Goal: Task Accomplishment & Management: Manage account settings

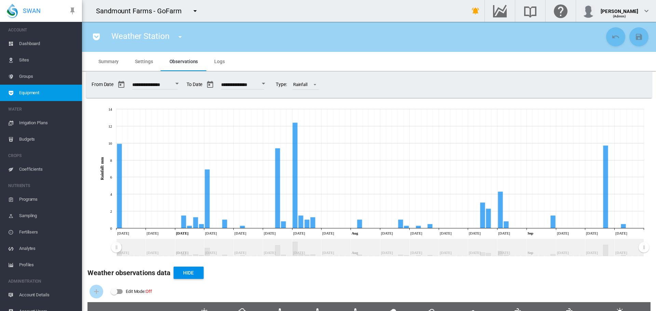
scroll to position [9, 0]
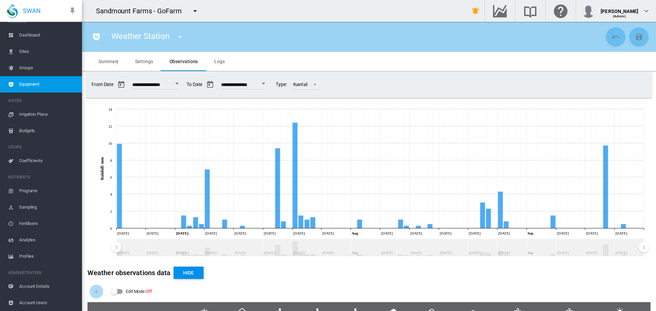
click at [34, 49] on span "Sites" at bounding box center [47, 51] width 57 height 16
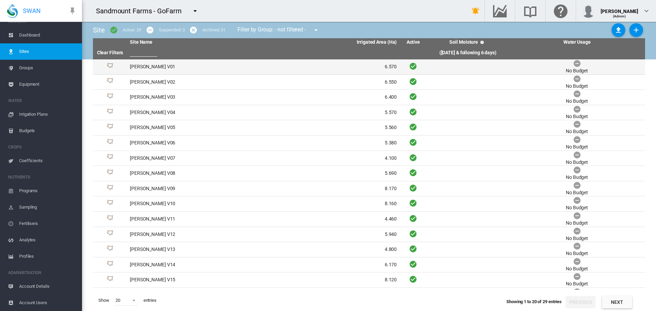
click at [159, 72] on td "[PERSON_NAME] V01" at bounding box center [195, 66] width 136 height 15
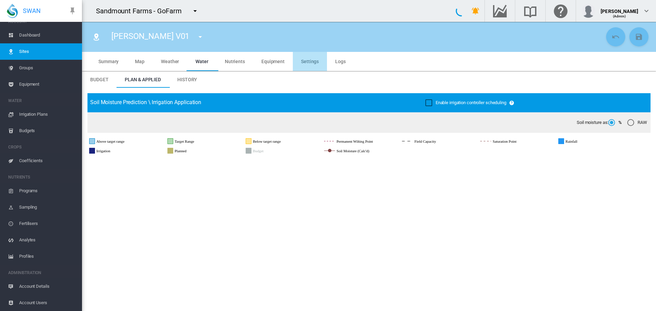
click at [317, 58] on md-tab-item "Settings" at bounding box center [310, 61] width 34 height 19
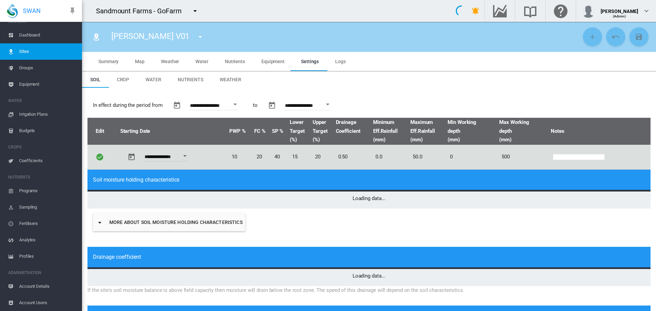
type input "*"
type input "**"
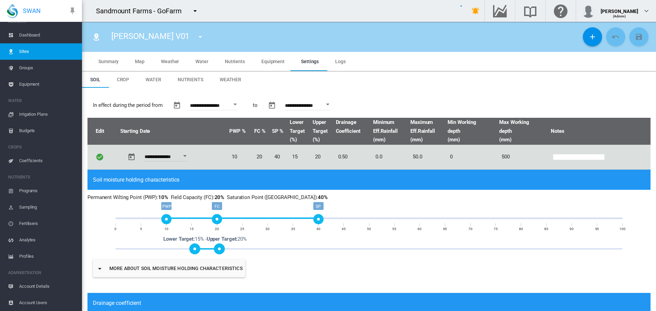
click at [237, 80] on span "Weather" at bounding box center [231, 79] width 22 height 5
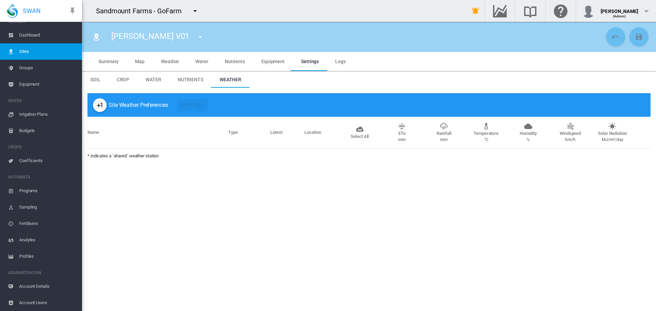
click at [98, 106] on md-icon "icon-plus-one" at bounding box center [100, 105] width 8 height 8
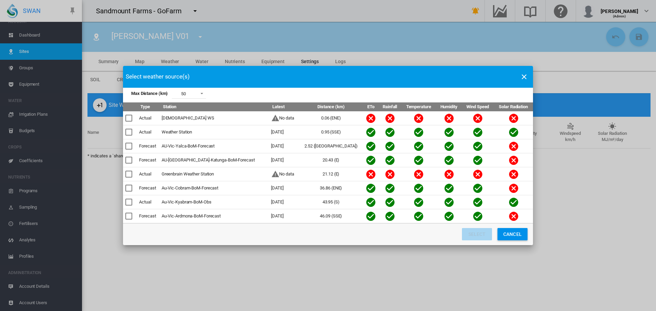
click at [130, 131] on div "Max Distance ..." at bounding box center [128, 132] width 7 height 7
click at [131, 147] on div "Max Distance ..." at bounding box center [128, 146] width 7 height 7
click at [485, 232] on button "Select" at bounding box center [477, 234] width 30 height 12
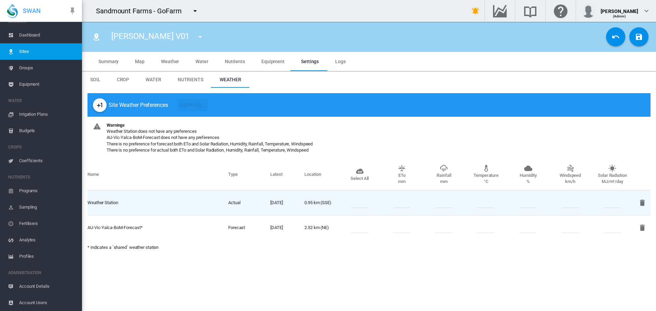
click at [356, 204] on input "number" at bounding box center [359, 203] width 17 height 10
type input "**"
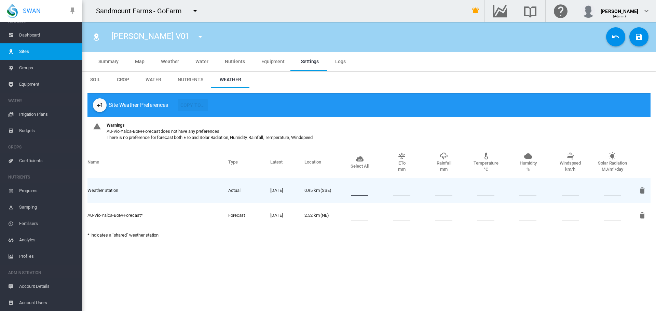
type input "**"
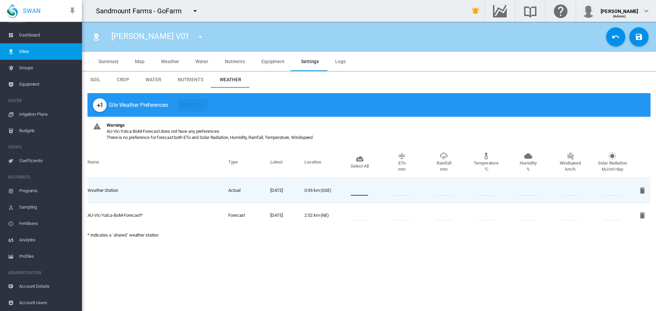
type input "**"
type input "*"
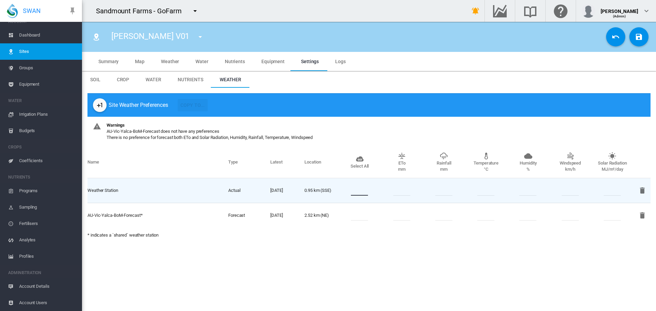
type input "*"
click at [355, 215] on input "number" at bounding box center [359, 215] width 17 height 10
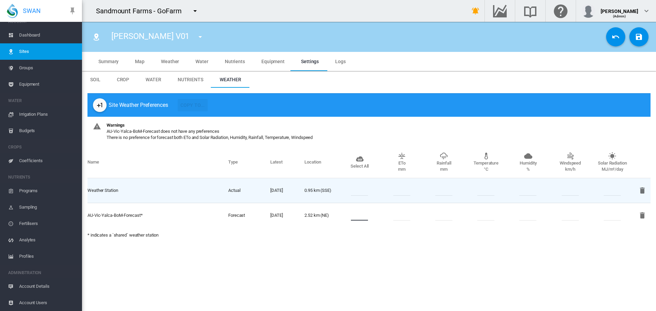
type input "*"
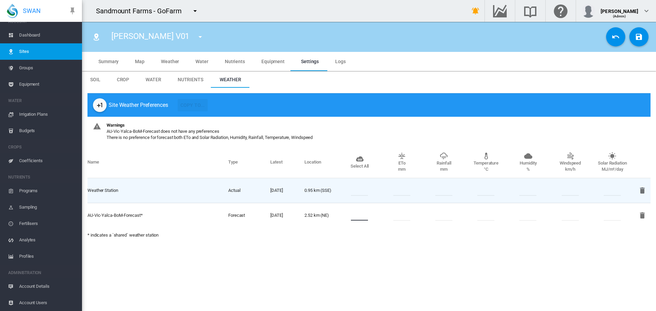
type input "*"
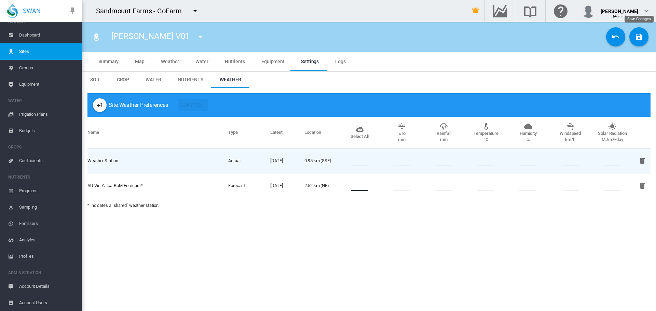
type input "*"
click at [636, 43] on button "Save Changes" at bounding box center [638, 36] width 19 height 19
click at [34, 52] on span "Sites" at bounding box center [47, 51] width 57 height 16
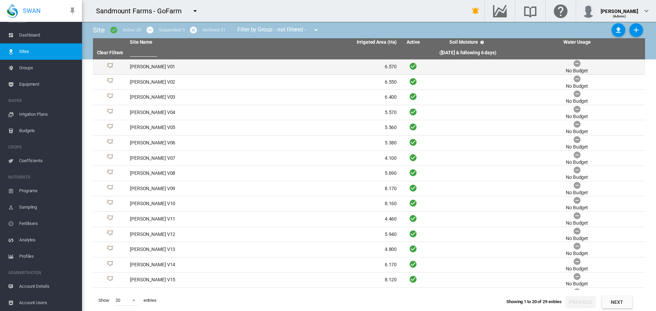
click at [138, 63] on td "[PERSON_NAME] V01" at bounding box center [195, 66] width 136 height 15
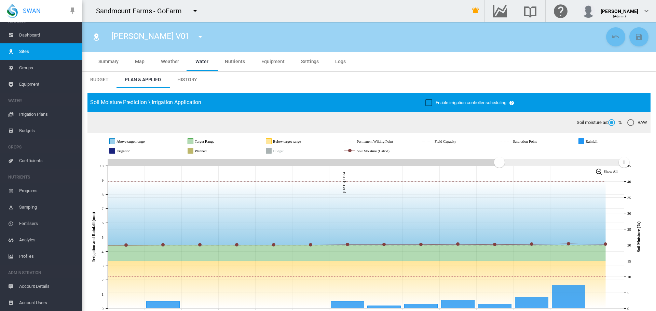
click at [268, 64] on md-tab-item "Equipment" at bounding box center [273, 61] width 40 height 19
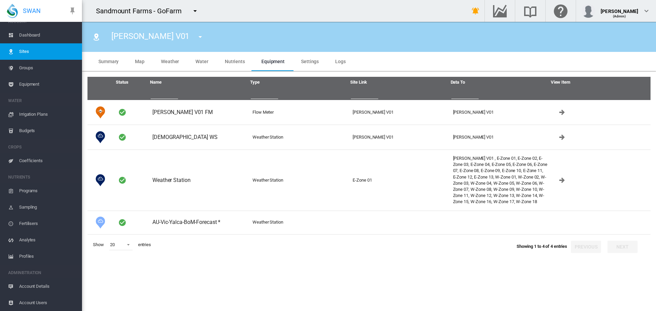
click at [40, 35] on span "Dashboard" at bounding box center [47, 35] width 57 height 16
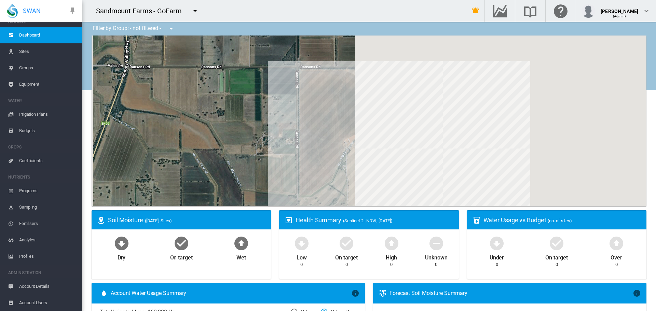
drag, startPoint x: 359, startPoint y: 118, endPoint x: 198, endPoint y: 136, distance: 161.9
click at [198, 136] on div at bounding box center [369, 121] width 555 height 171
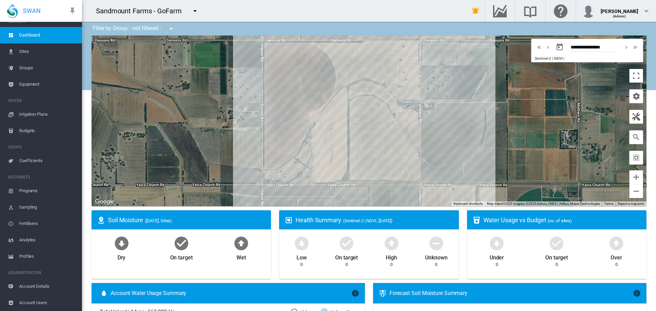
drag, startPoint x: 200, startPoint y: 129, endPoint x: 206, endPoint y: 102, distance: 27.9
click at [206, 102] on div at bounding box center [369, 121] width 555 height 171
